Goal: Information Seeking & Learning: Learn about a topic

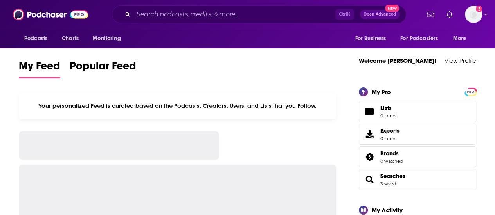
click at [151, 14] on input "Search podcasts, credits, & more..." at bounding box center [234, 14] width 202 height 13
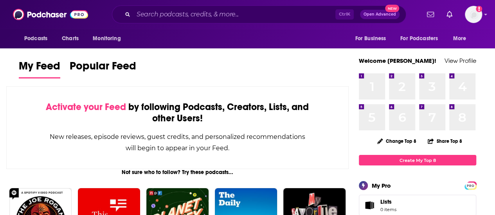
click at [141, 11] on input "Search podcasts, credits, & more..." at bounding box center [234, 14] width 202 height 13
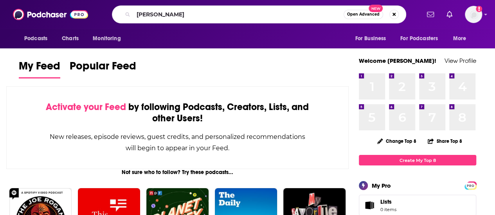
type input "[PERSON_NAME]"
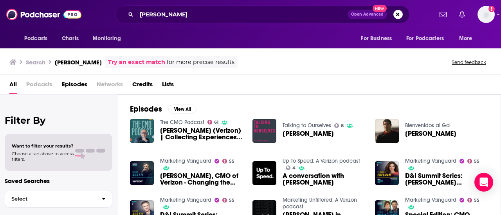
click at [192, 133] on span "[PERSON_NAME] (Verizon) | Collecting Experiences, Not Titles" at bounding box center [201, 133] width 83 height 13
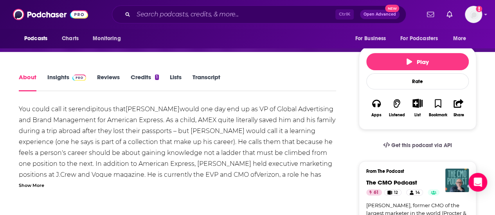
scroll to position [117, 0]
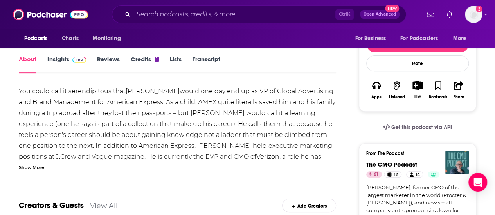
click at [217, 66] on link "Transcript" at bounding box center [206, 65] width 28 height 18
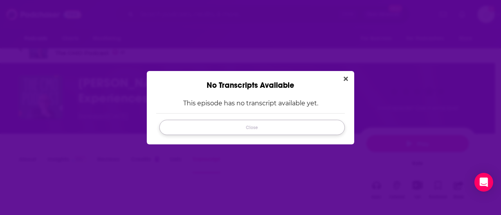
click at [291, 126] on button "Close" at bounding box center [251, 127] width 185 height 15
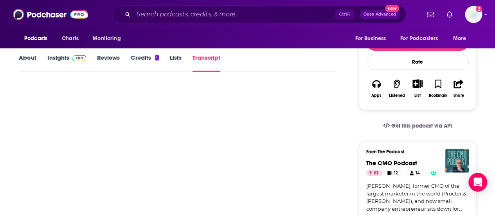
scroll to position [95, 0]
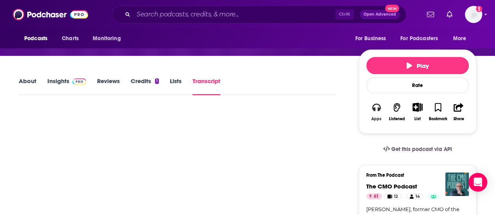
click at [377, 104] on icon "button" at bounding box center [376, 107] width 9 height 9
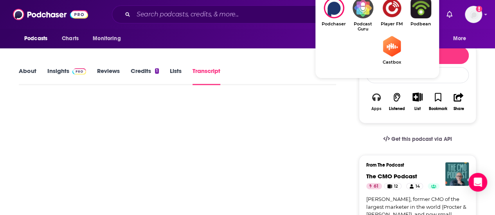
scroll to position [135, 0]
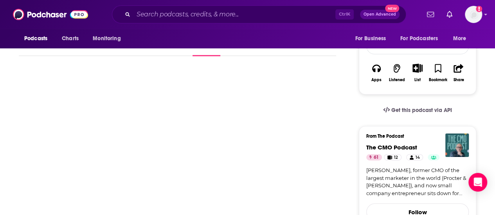
scroll to position [17, 0]
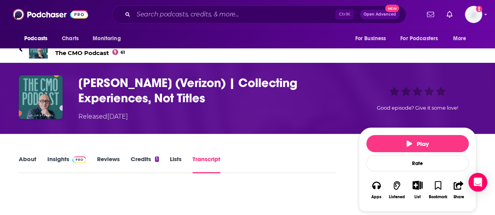
click at [165, 83] on h3 "[PERSON_NAME] (Verizon) | Collecting Experiences, Not Titles" at bounding box center [212, 90] width 268 height 31
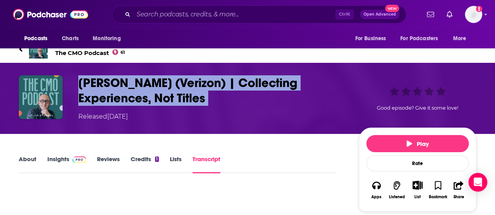
click at [165, 83] on h3 "[PERSON_NAME] (Verizon) | Collecting Experiences, Not Titles" at bounding box center [212, 90] width 268 height 31
copy h3 "[PERSON_NAME] (Verizon) | Collecting Experiences, Not Titles"
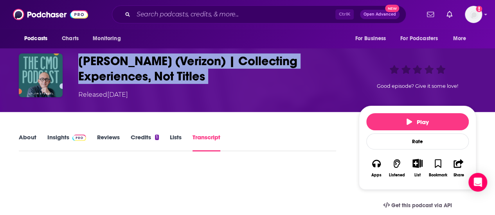
scroll to position [56, 0]
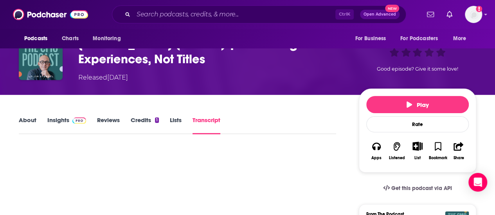
click at [60, 119] on link "Insights" at bounding box center [66, 126] width 39 height 18
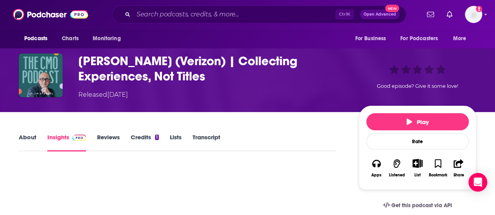
scroll to position [117, 0]
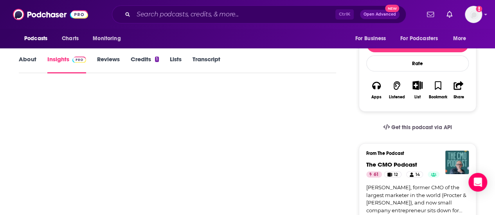
click at [29, 57] on link "About" at bounding box center [28, 65] width 18 height 18
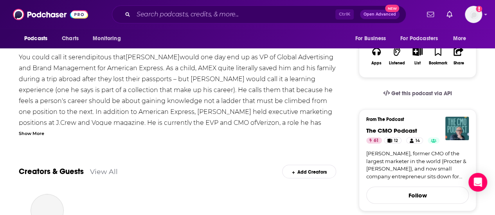
scroll to position [156, 0]
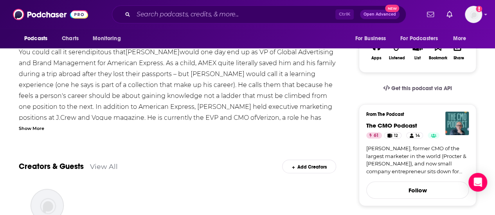
click at [26, 129] on div "Show More" at bounding box center [31, 127] width 25 height 7
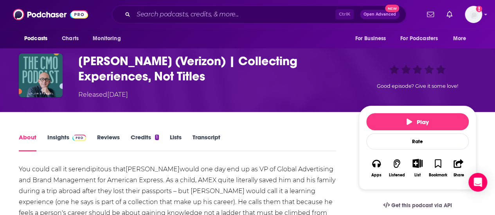
scroll to position [78, 0]
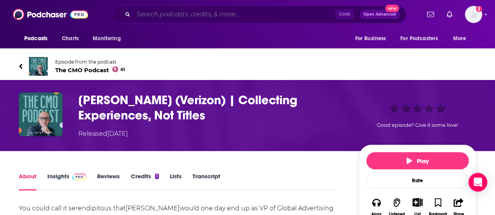
click at [168, 16] on input "Search podcasts, credits, & more..." at bounding box center [234, 14] width 202 height 13
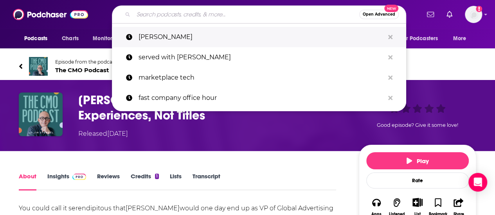
click at [167, 34] on p "[PERSON_NAME]" at bounding box center [261, 37] width 246 height 20
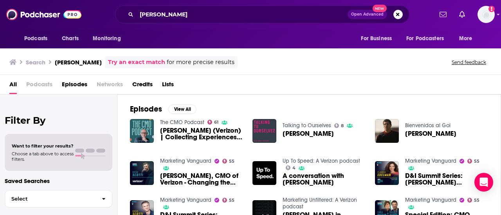
click at [177, 173] on span "[PERSON_NAME], CMO of Verizon - Changing the Game with Dimension, Depth and Hum…" at bounding box center [201, 179] width 83 height 13
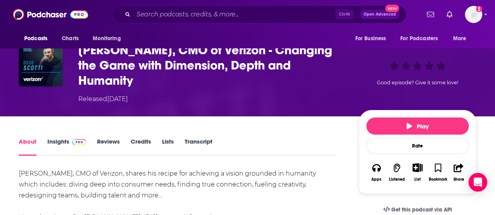
scroll to position [78, 0]
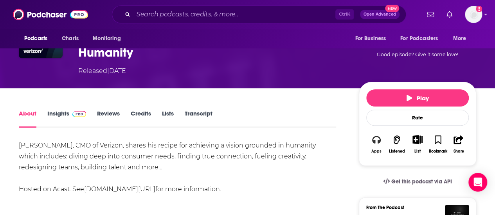
click at [378, 136] on icon "button" at bounding box center [376, 140] width 9 height 8
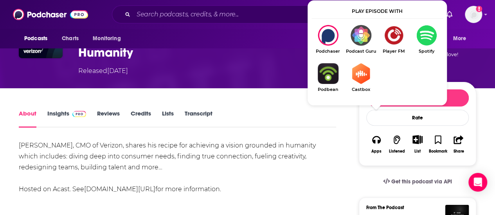
click at [296, 165] on div "[PERSON_NAME], CMO of Verizon, shares his recipe for achieving a vision grounde…" at bounding box center [177, 167] width 317 height 55
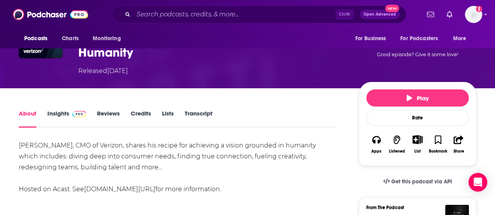
click at [199, 110] on link "Transcript" at bounding box center [199, 119] width 28 height 18
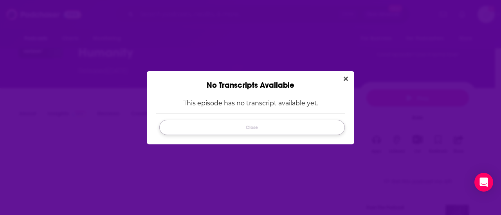
click at [259, 127] on button "Close" at bounding box center [251, 127] width 185 height 15
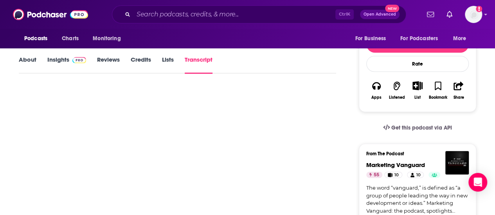
scroll to position [39, 0]
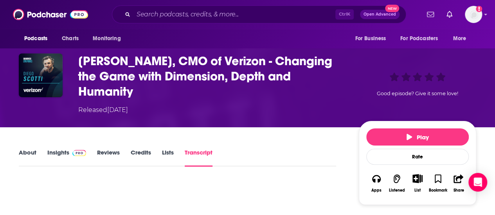
click at [217, 64] on h3 "[PERSON_NAME], CMO of Verizon - Changing the Game with Dimension, Depth and Hum…" at bounding box center [212, 77] width 268 height 46
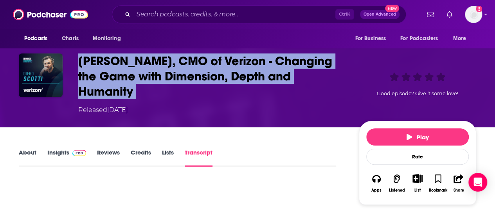
click at [217, 64] on h3 "[PERSON_NAME], CMO of Verizon - Changing the Game with Dimension, Depth and Hum…" at bounding box center [212, 77] width 268 height 46
copy h3 "[PERSON_NAME], CMO of Verizon - Changing the Game with Dimension, Depth and Hum…"
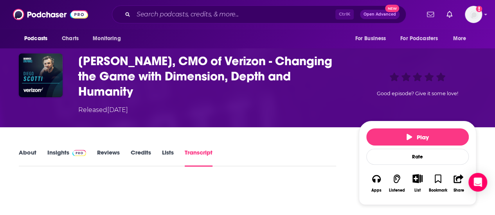
click at [259, 148] on div "About Insights Reviews Credits Lists Transcript" at bounding box center [177, 157] width 317 height 19
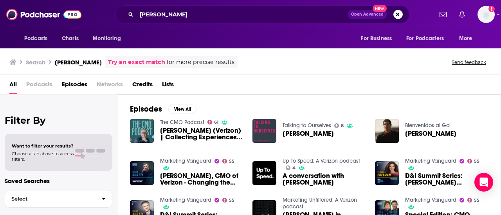
click at [298, 131] on span "[PERSON_NAME]" at bounding box center [307, 134] width 51 height 7
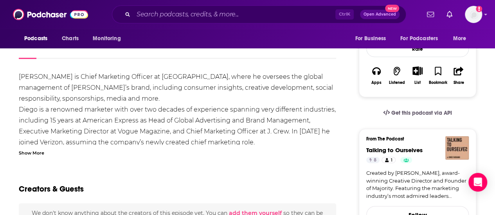
scroll to position [117, 0]
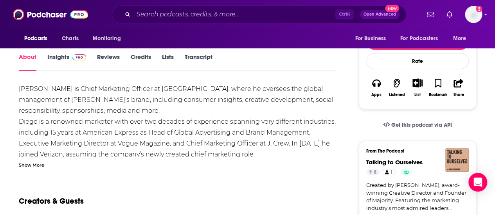
click at [31, 167] on div "Show More" at bounding box center [31, 164] width 25 height 7
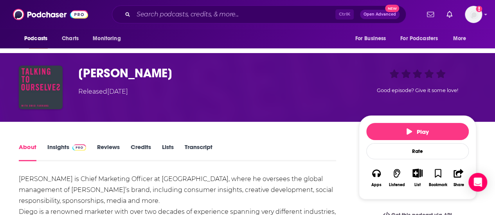
scroll to position [39, 0]
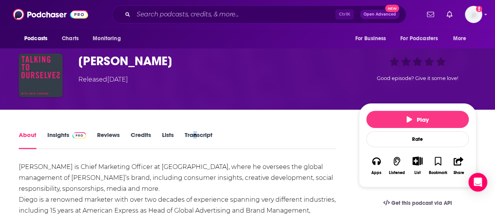
click at [200, 131] on div "About Insights Reviews Credits Lists Transcript" at bounding box center [177, 139] width 317 height 19
click at [200, 131] on link "Transcript" at bounding box center [199, 140] width 28 height 18
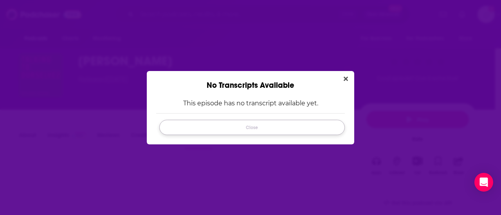
click at [259, 129] on button "Close" at bounding box center [251, 127] width 185 height 15
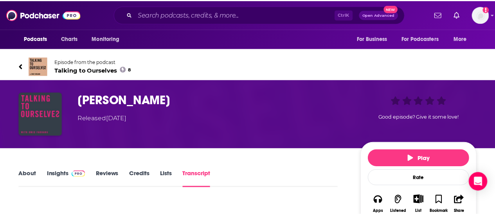
scroll to position [39, 0]
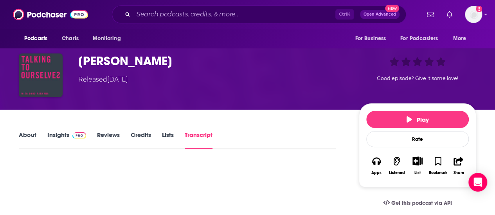
click at [22, 136] on link "About" at bounding box center [28, 140] width 18 height 18
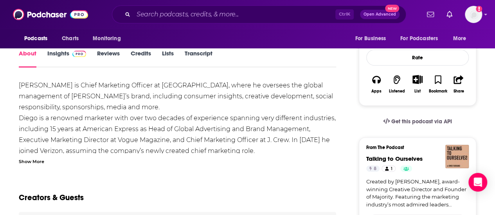
scroll to position [78, 0]
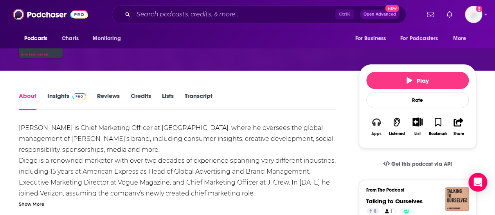
click at [379, 123] on icon "button" at bounding box center [376, 122] width 9 height 8
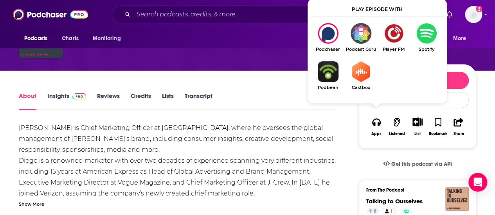
click at [430, 38] on img "Show Listen On dropdown" at bounding box center [426, 33] width 33 height 21
